Goal: Entertainment & Leisure: Consume media (video, audio)

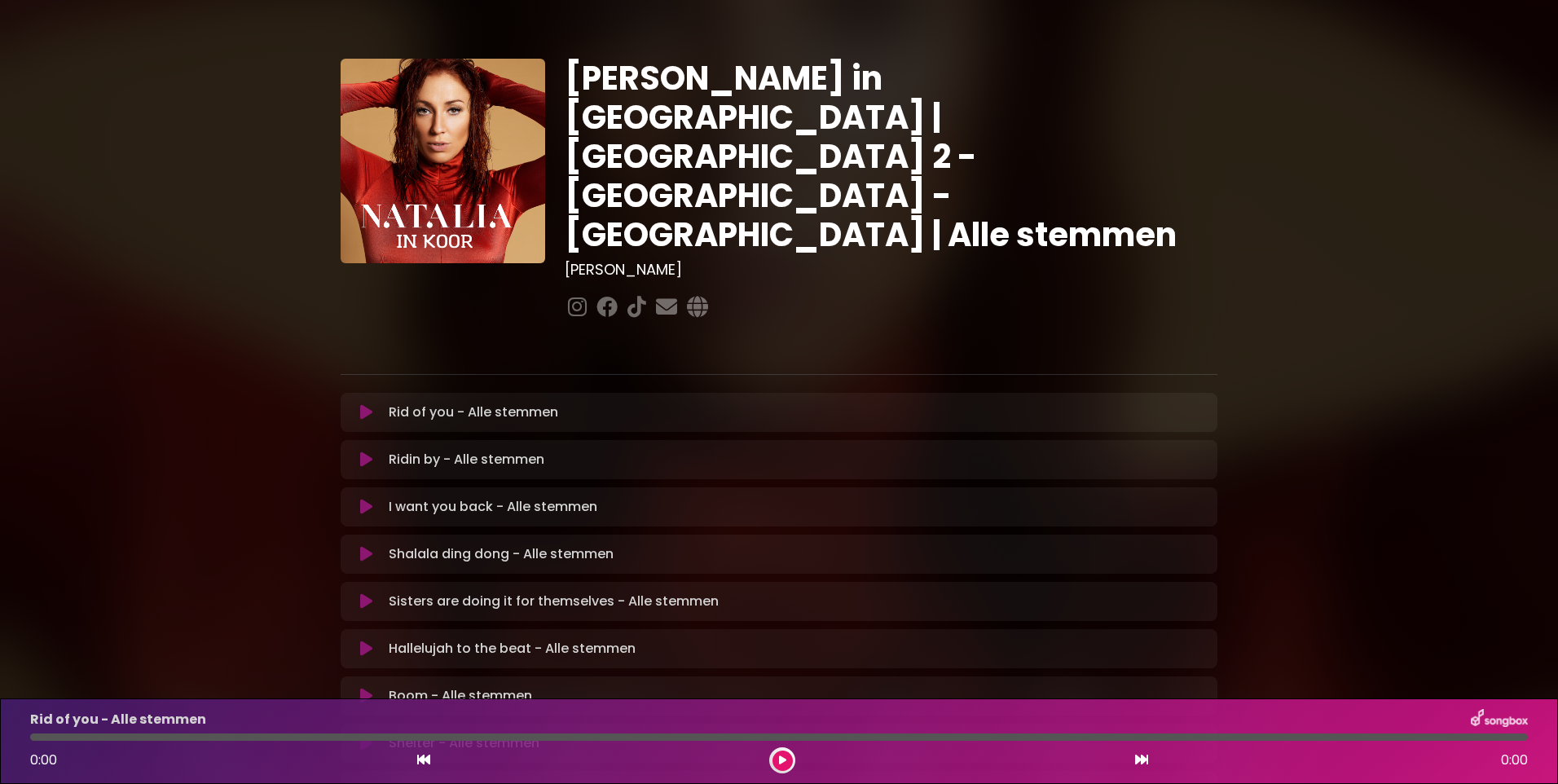
click at [365, 404] on icon at bounding box center [366, 412] width 12 height 17
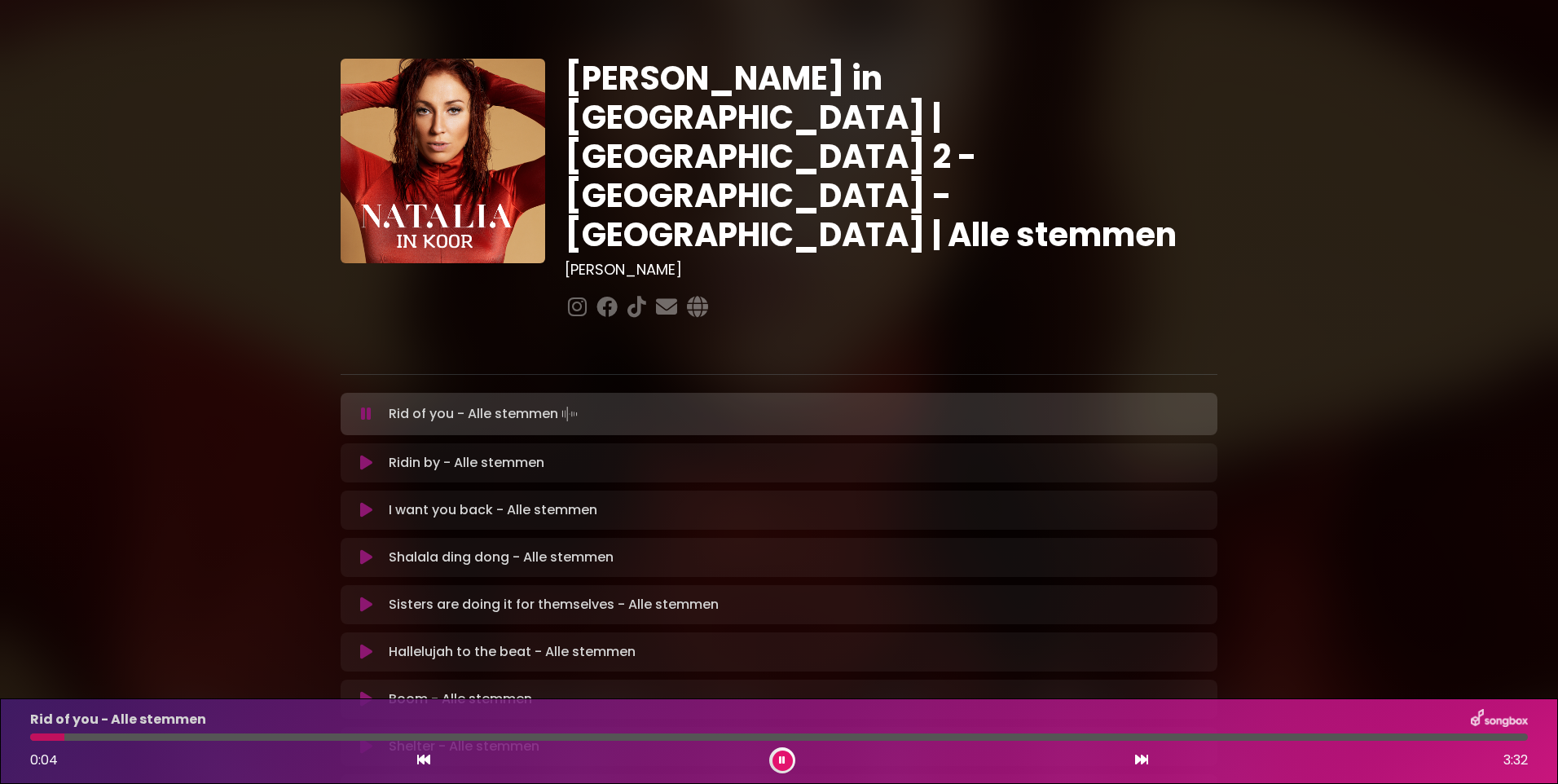
click at [1459, 574] on div "Natalia in Koor | Antwerpen 2 - Brugge - Hasselt | Alle stemmen Hans Primusz" at bounding box center [779, 501] width 1558 height 963
click at [1418, 483] on div "Natalia in Koor | Antwerpen 2 - Brugge - Hasselt | Alle stemmen Hans Primusz" at bounding box center [779, 501] width 1558 height 963
click at [1533, 719] on div "Rid of you - Alle stemmen" at bounding box center [778, 719] width 1517 height 21
click at [162, 540] on div "Natalia in Koor | Antwerpen 2 - Brugge - Hasselt | Alle stemmen Hans Primusz" at bounding box center [779, 501] width 1558 height 963
click at [114, 246] on div "Natalia in Koor | Antwerpen 2 - Brugge - Hasselt | Alle stemmen Hans Primusz" at bounding box center [779, 501] width 1558 height 963
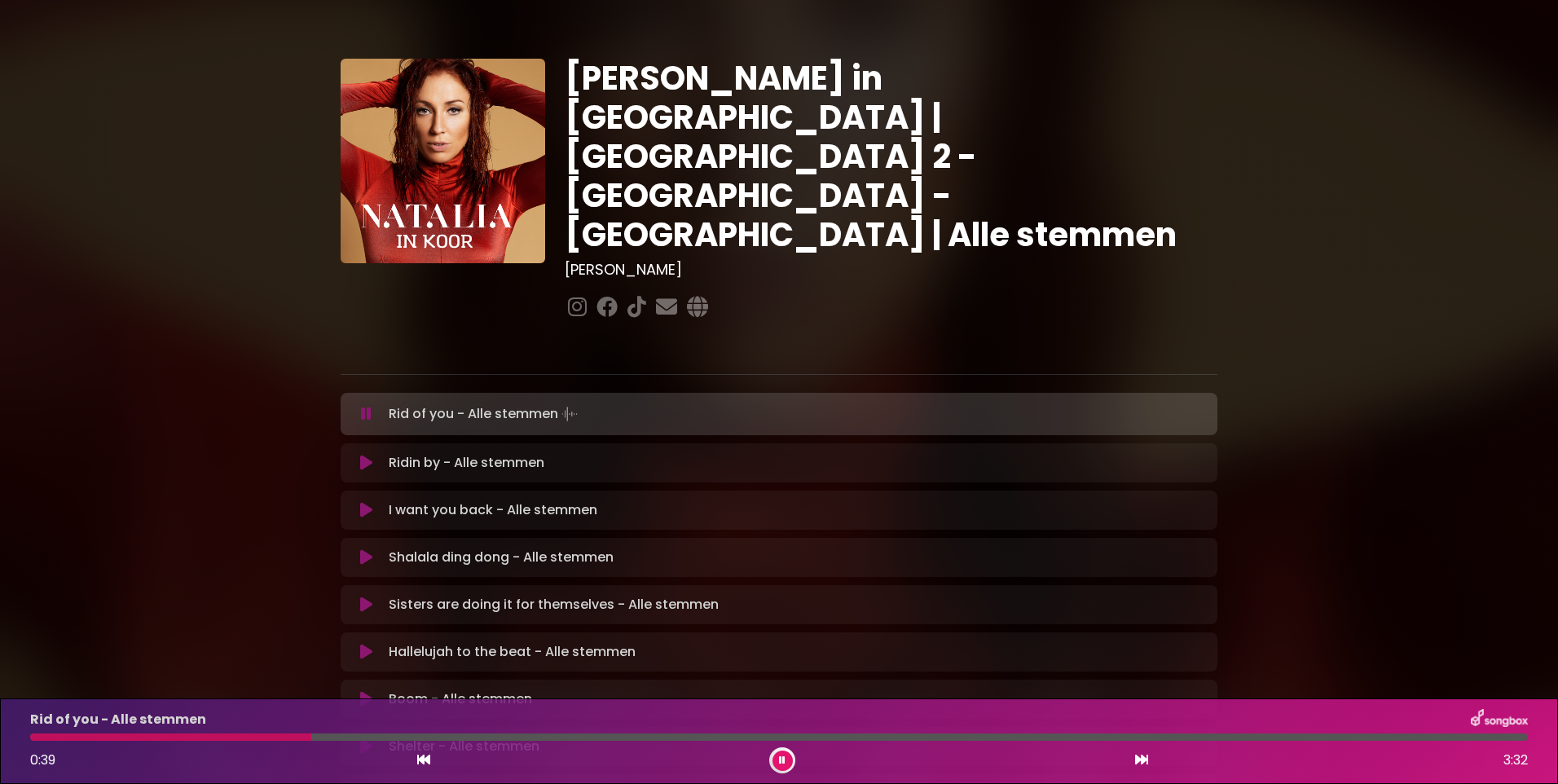
scroll to position [190, 0]
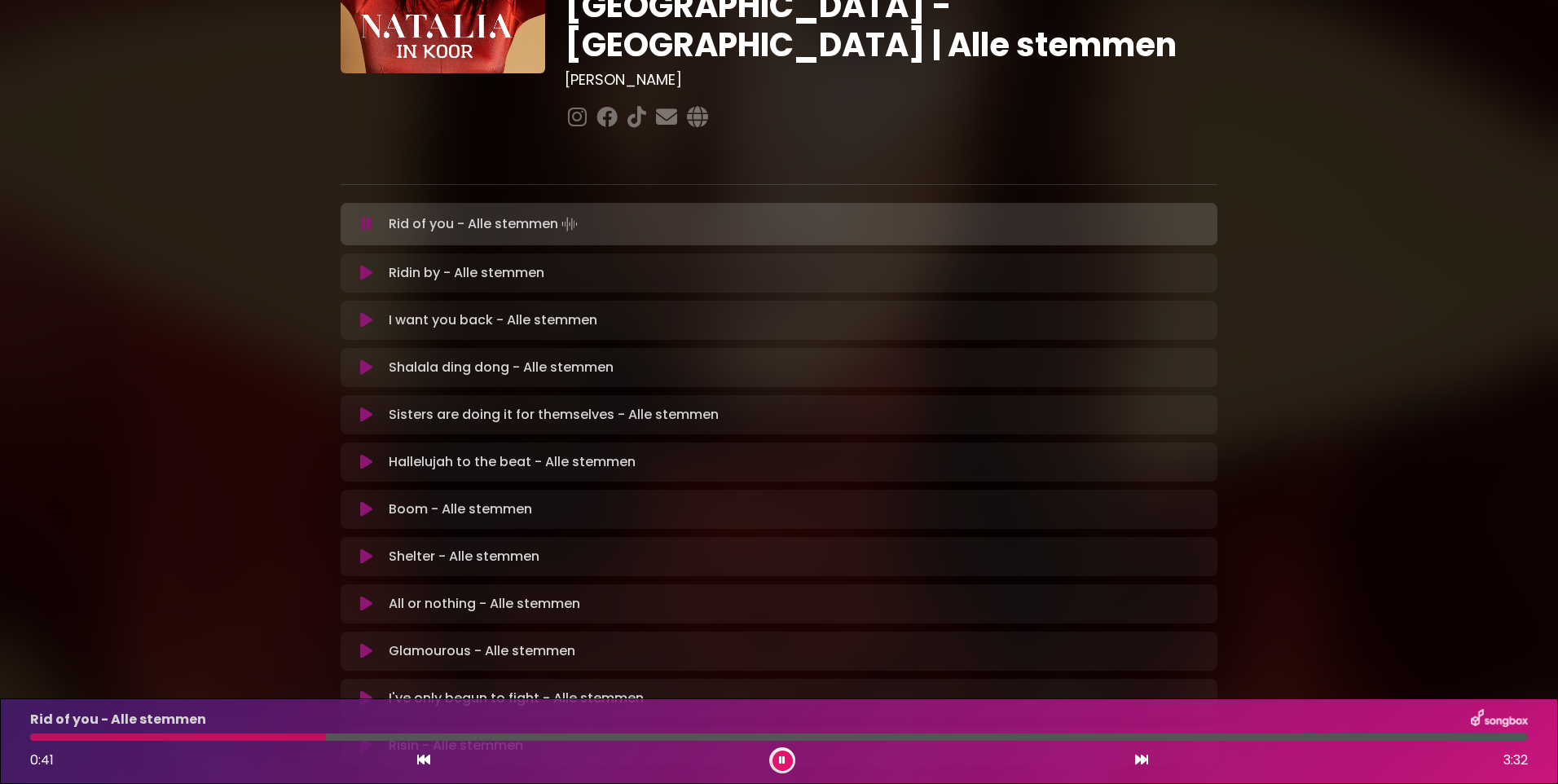
click at [711, 213] on div "Rid of you - Alle stemmen Loading Track..." at bounding box center [795, 224] width 825 height 23
click at [1342, 762] on div "0:44 3:32" at bounding box center [778, 760] width 1517 height 26
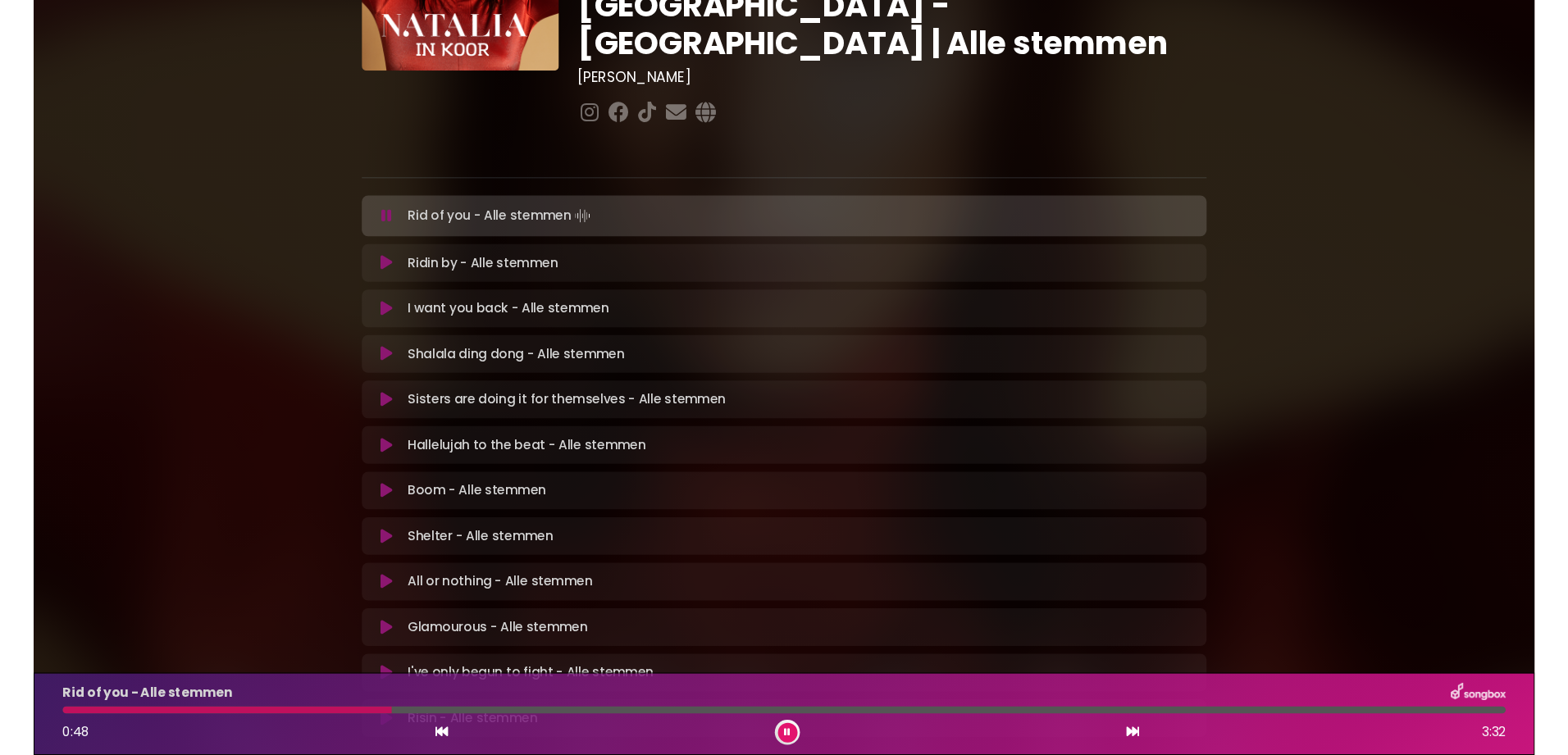
scroll to position [0, 0]
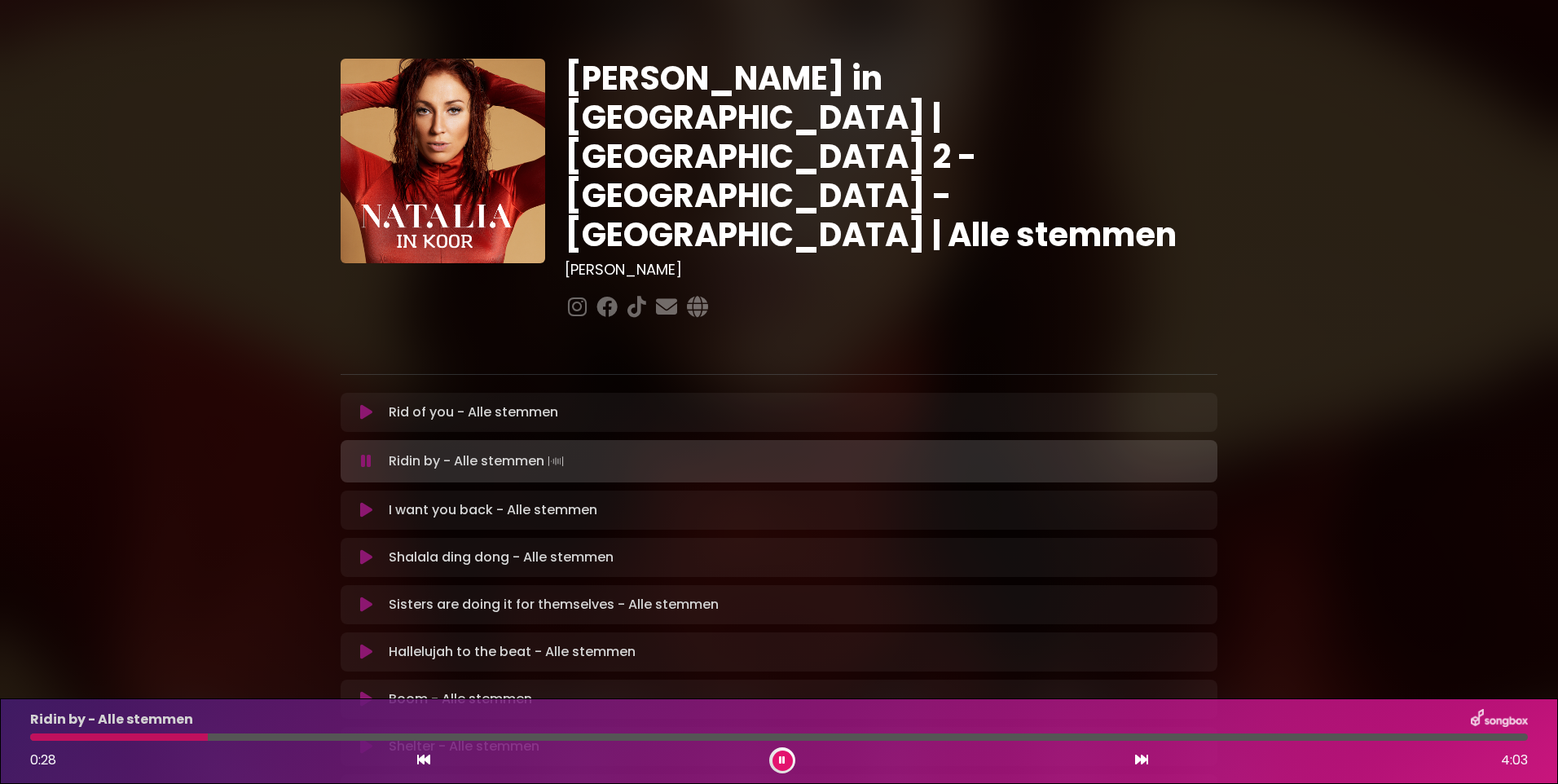
click at [1471, 716] on img at bounding box center [1499, 719] width 57 height 21
click at [581, 712] on div "Ridin by - Alle stemmen" at bounding box center [778, 719] width 1517 height 21
click at [560, 450] on img at bounding box center [556, 461] width 23 height 23
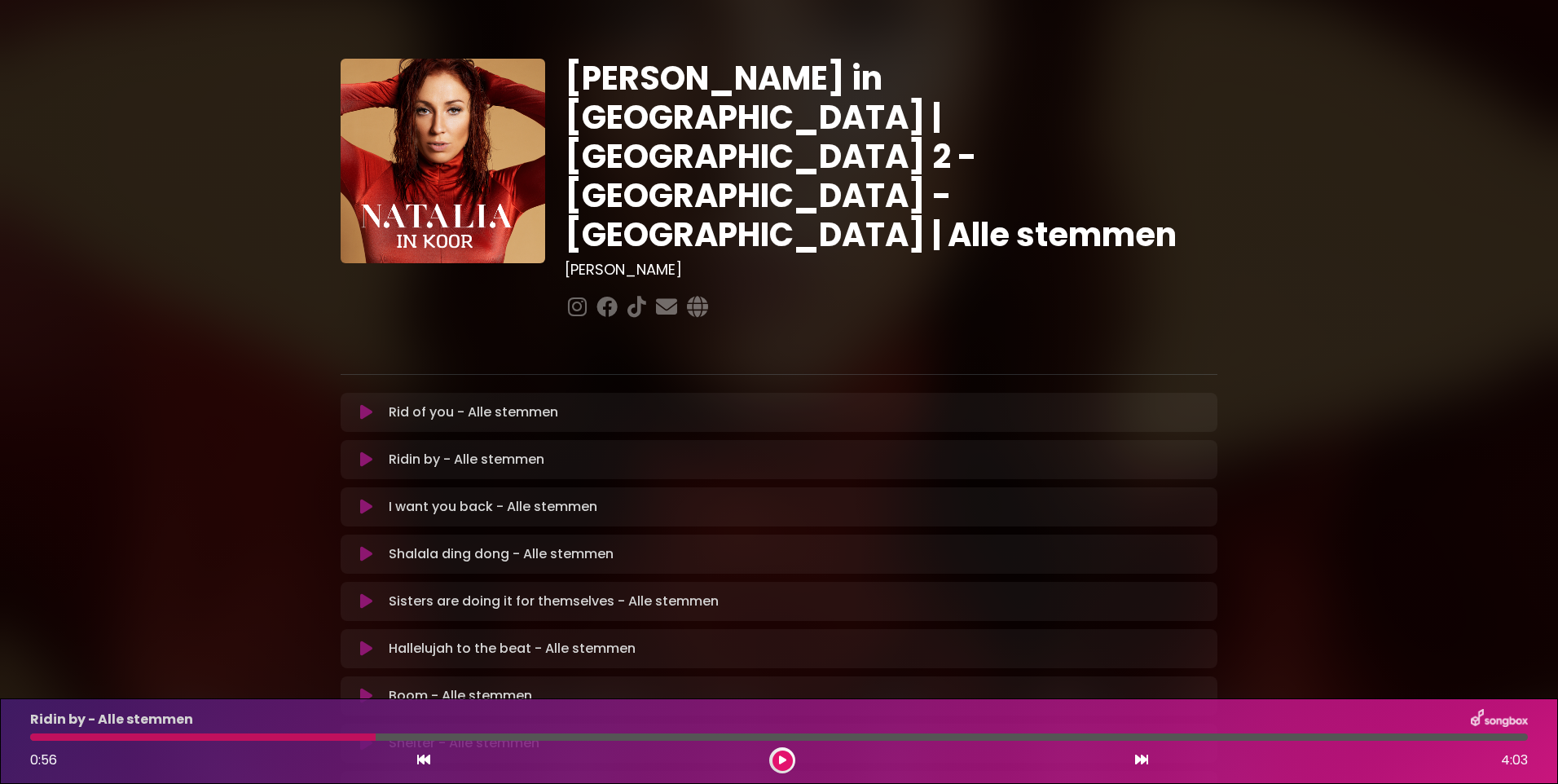
click at [1283, 163] on div "Natalia in Koor | Antwerpen 2 - Brugge - Hasselt | Alle stemmen Hans Primusz" at bounding box center [778, 499] width 1076 height 959
click at [783, 760] on icon at bounding box center [782, 760] width 7 height 10
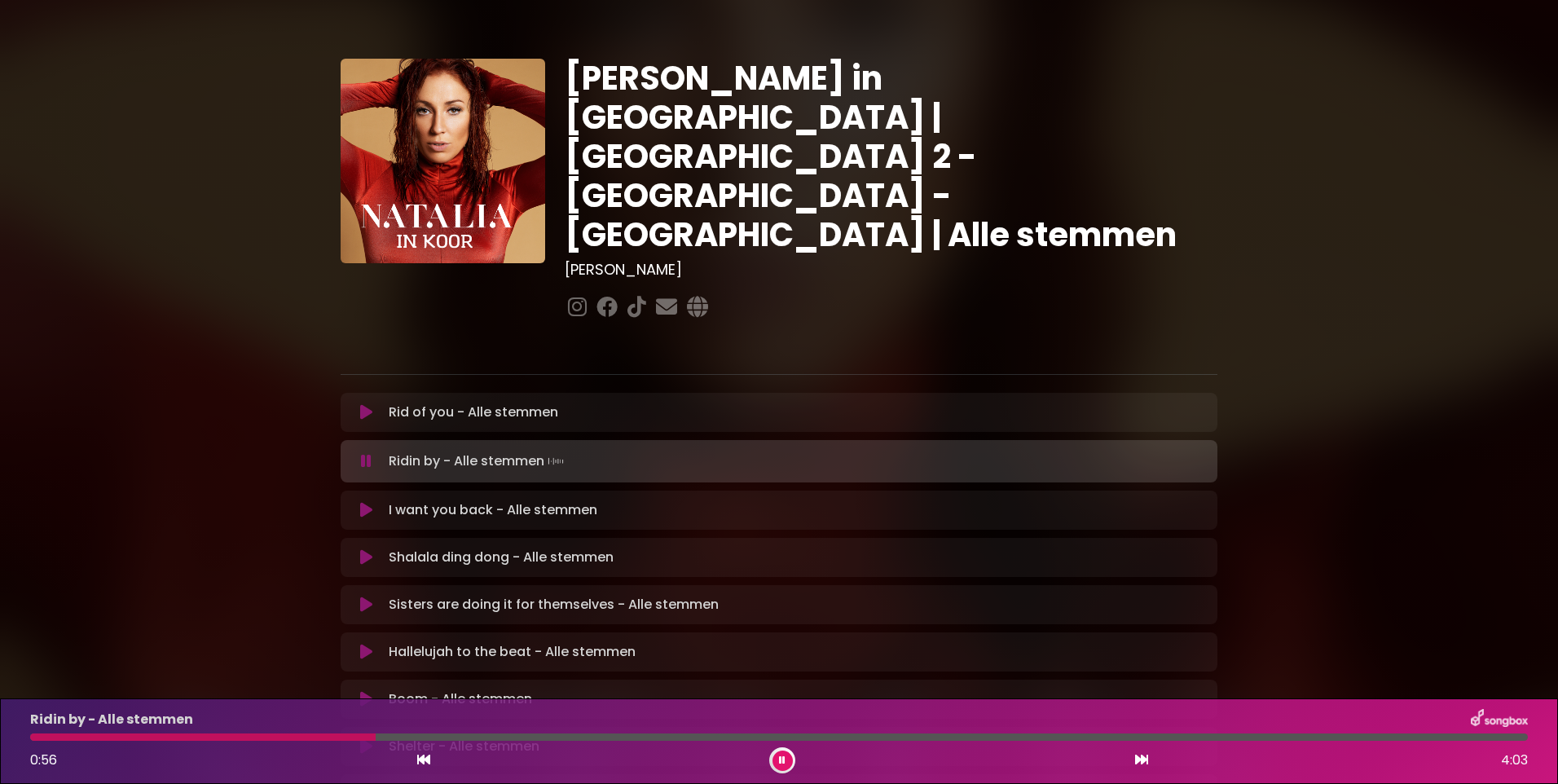
click at [795, 440] on div "Ridin by - Alle stemmen Loading Track... Name Email" at bounding box center [778, 460] width 877 height 43
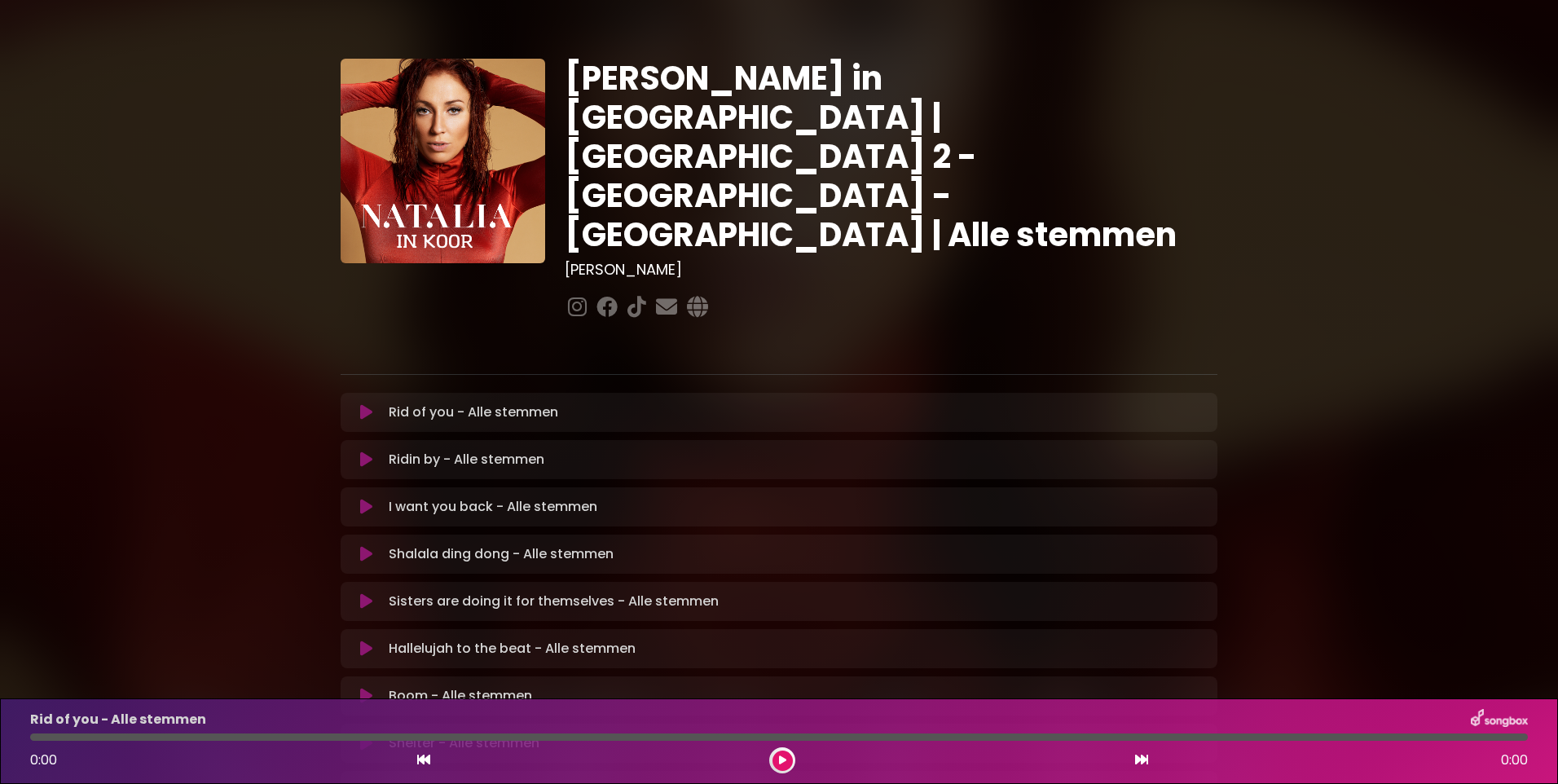
click at [449, 450] on p "Ridin by - Alle stemmen Loading Track..." at bounding box center [467, 460] width 155 height 19
click at [360, 451] on icon at bounding box center [366, 459] width 12 height 17
